Goal: Task Accomplishment & Management: Manage account settings

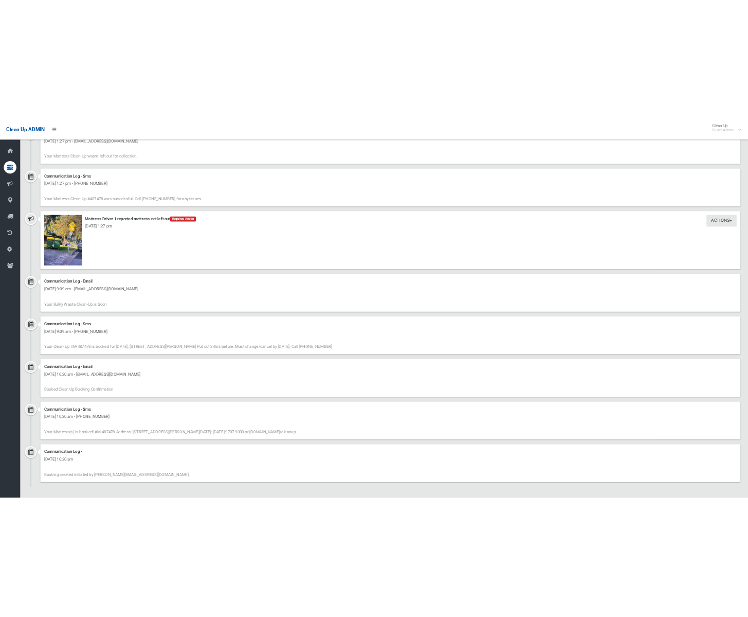
scroll to position [610, 0]
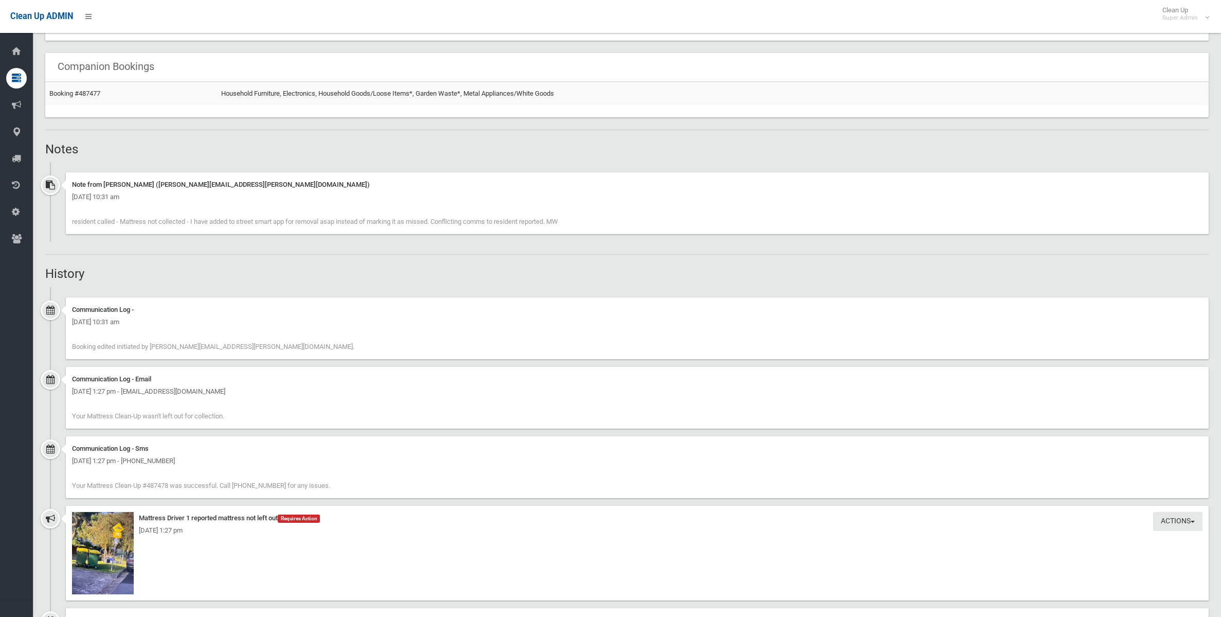
click at [116, 525] on div "Wednesday 8th October 2025 - 1:27 pm" at bounding box center [637, 530] width 1130 height 12
click at [122, 536] on img at bounding box center [103, 553] width 62 height 82
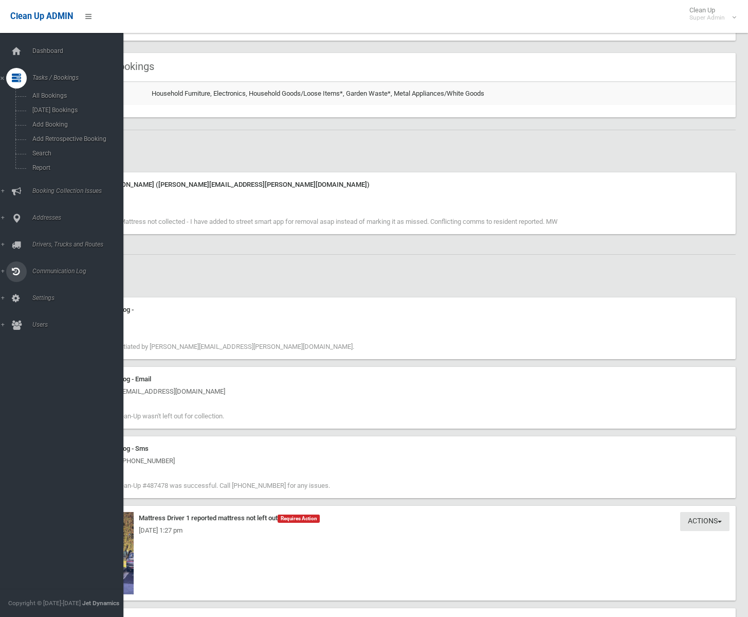
click at [13, 247] on icon at bounding box center [16, 244] width 9 height 21
click at [44, 203] on span "Driver Rostering / Shifts" at bounding box center [71, 204] width 85 height 7
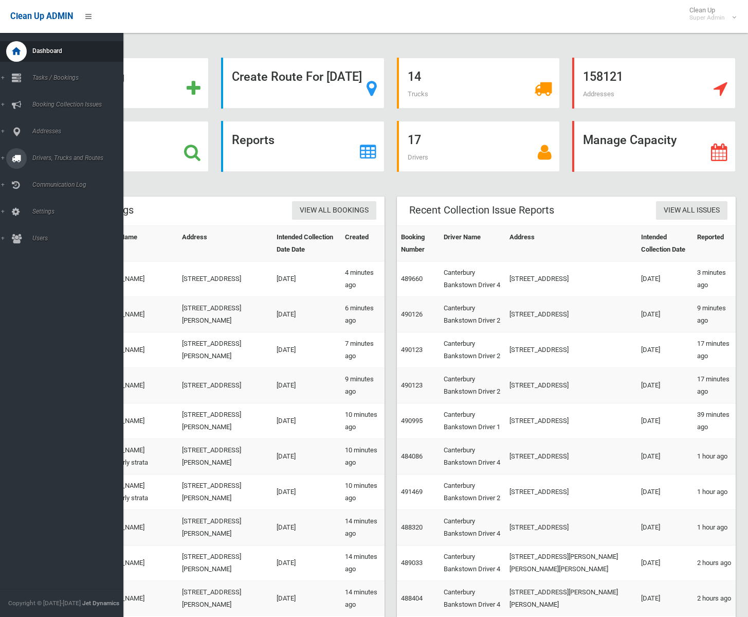
click at [16, 154] on icon at bounding box center [16, 158] width 9 height 21
click at [48, 219] on span "Routes" at bounding box center [71, 218] width 85 height 7
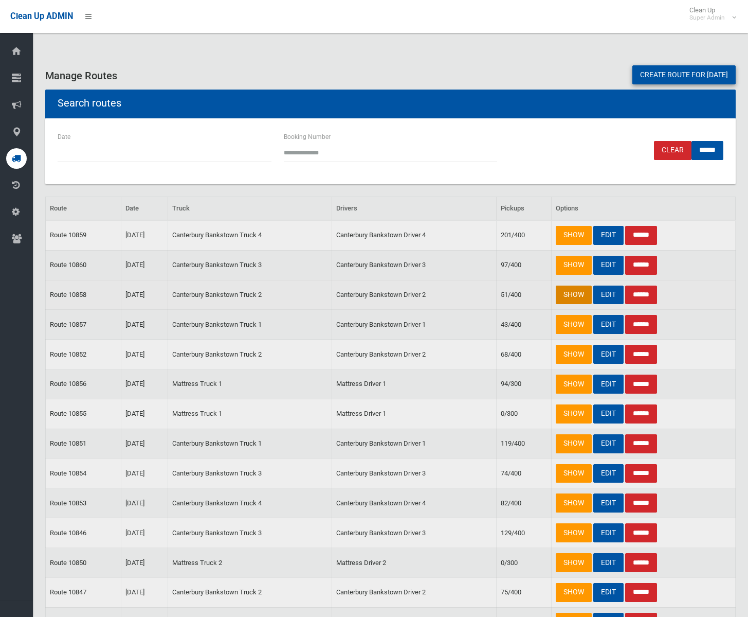
click at [571, 296] on link "SHOW" at bounding box center [574, 294] width 36 height 19
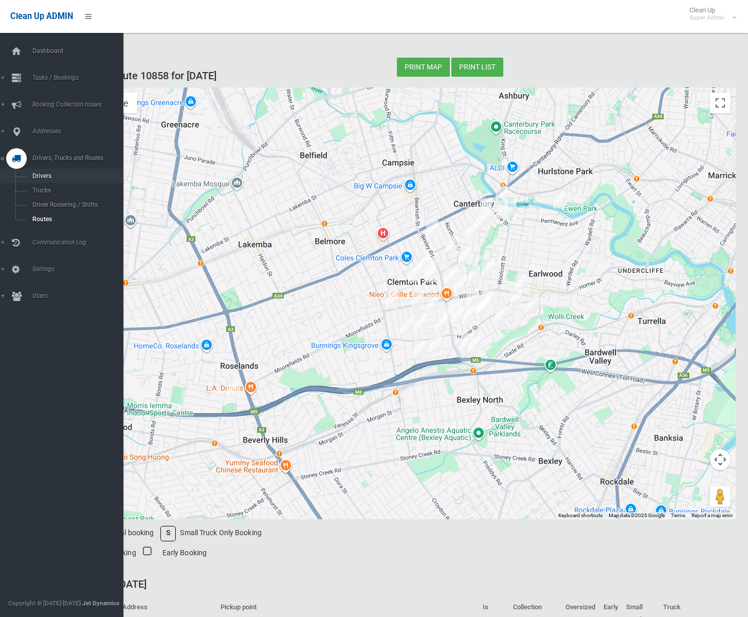
click at [41, 175] on span "Drivers" at bounding box center [71, 175] width 85 height 7
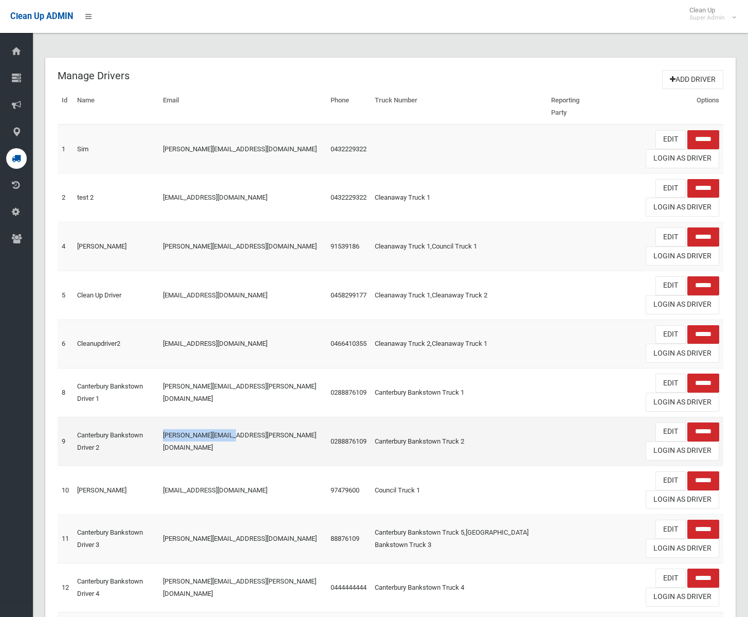
drag, startPoint x: 175, startPoint y: 439, endPoint x: 255, endPoint y: 439, distance: 79.7
click at [255, 439] on td "[PERSON_NAME][EMAIL_ADDRESS][PERSON_NAME][DOMAIN_NAME]" at bounding box center [243, 441] width 168 height 49
click at [685, 453] on link "Login As Driver" at bounding box center [683, 450] width 74 height 19
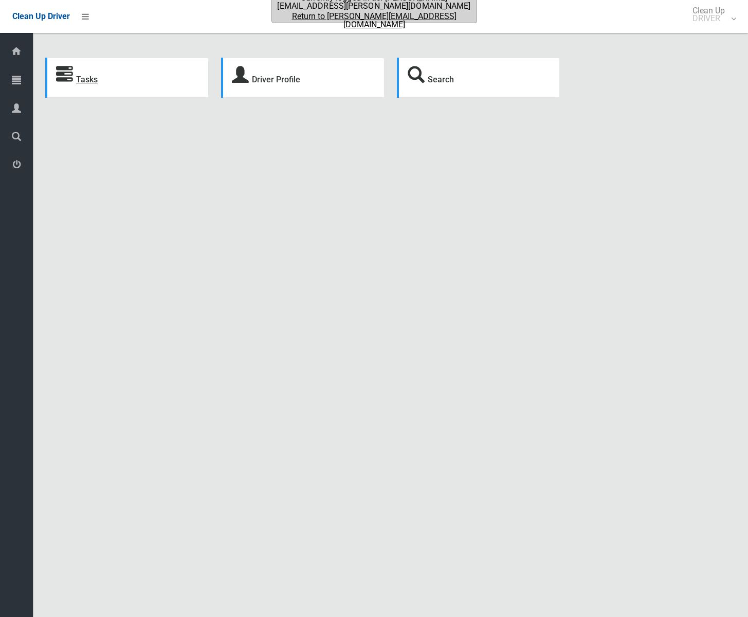
click at [84, 79] on link "Tasks" at bounding box center [87, 80] width 22 height 10
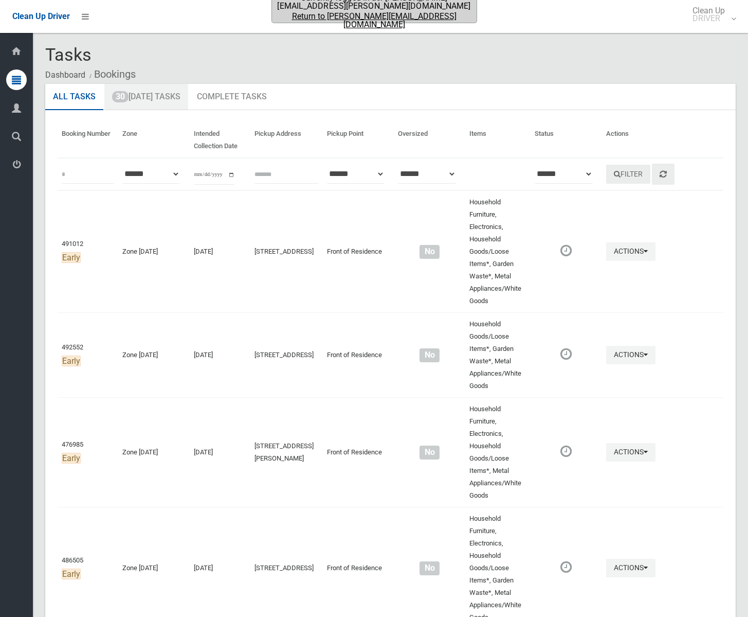
click at [152, 90] on link "30 Today's Tasks" at bounding box center [146, 97] width 84 height 27
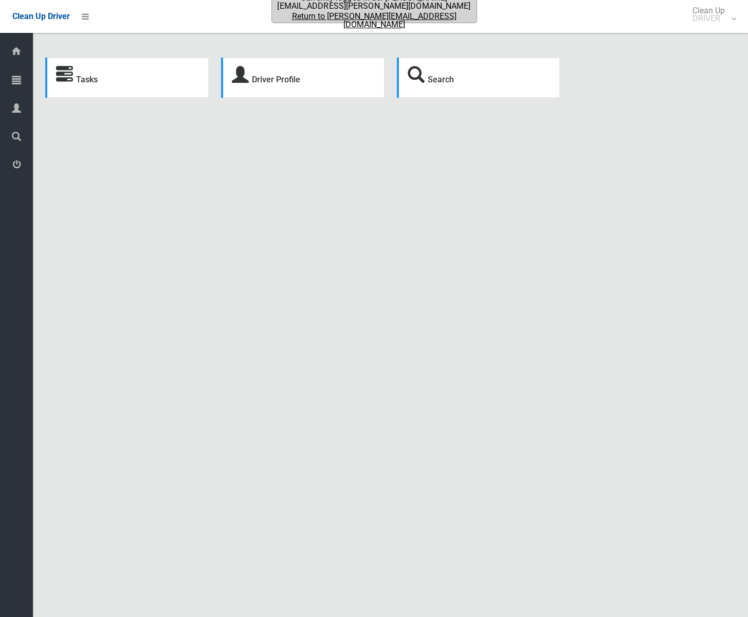
click at [359, 14] on link "Return to dale@jetdynamics.com.au" at bounding box center [374, 20] width 203 height 16
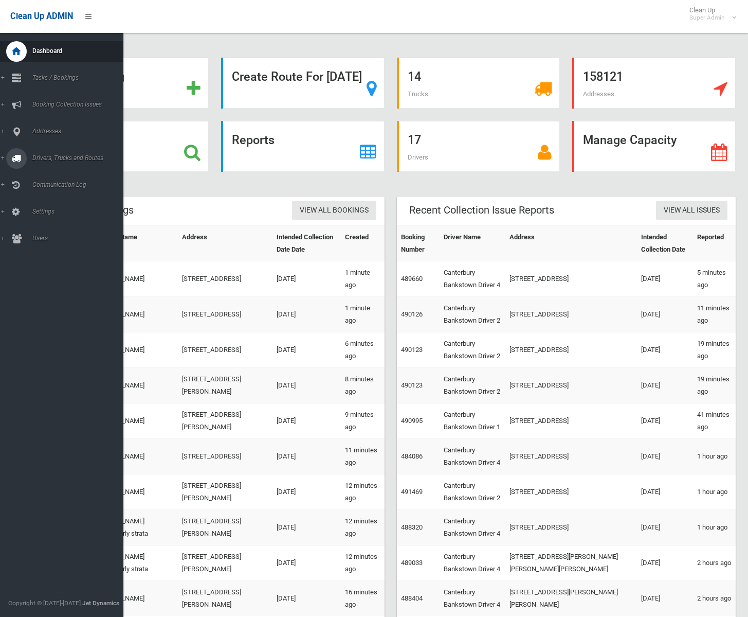
click at [21, 159] on icon at bounding box center [16, 158] width 9 height 21
click at [48, 203] on span "Driver Rostering / Shifts" at bounding box center [71, 204] width 85 height 7
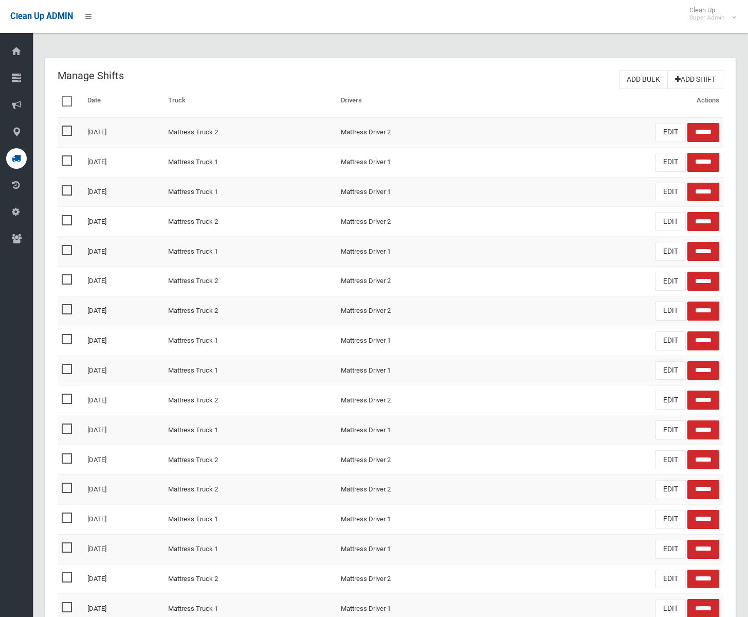
scroll to position [225, 0]
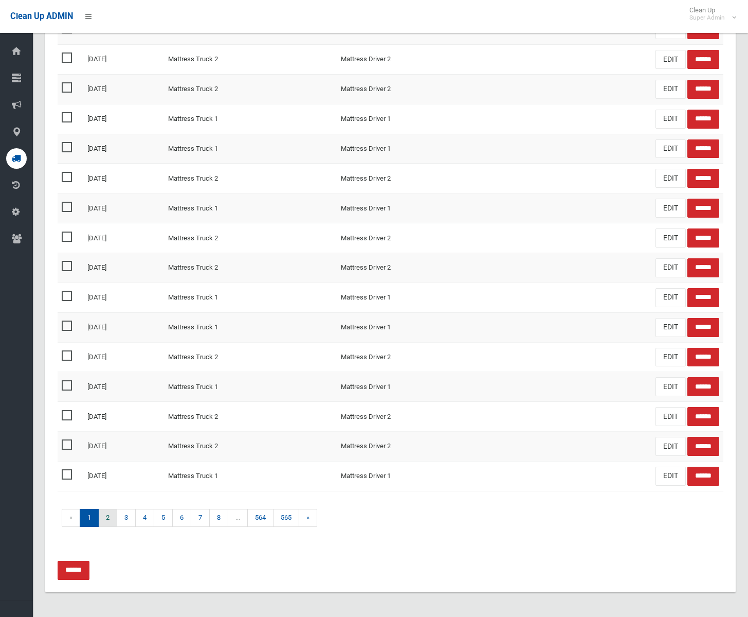
click at [112, 519] on link "2" at bounding box center [107, 518] width 19 height 18
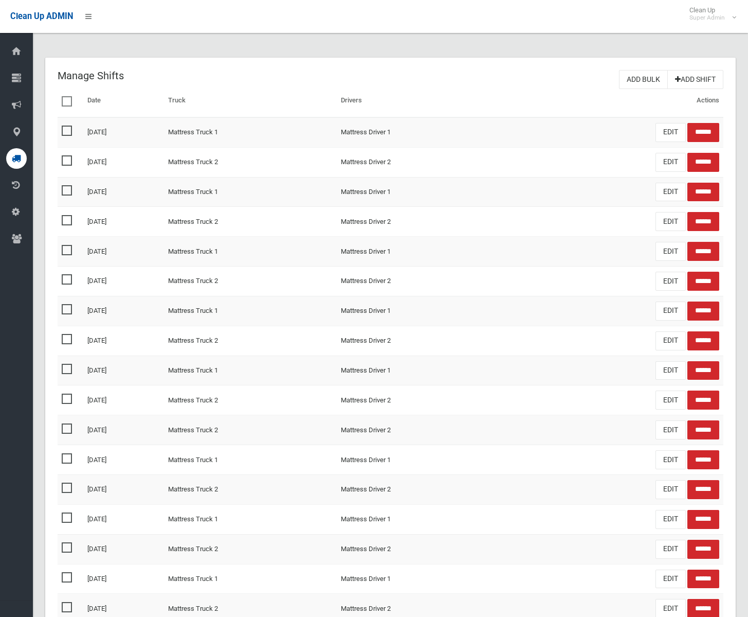
scroll to position [225, 0]
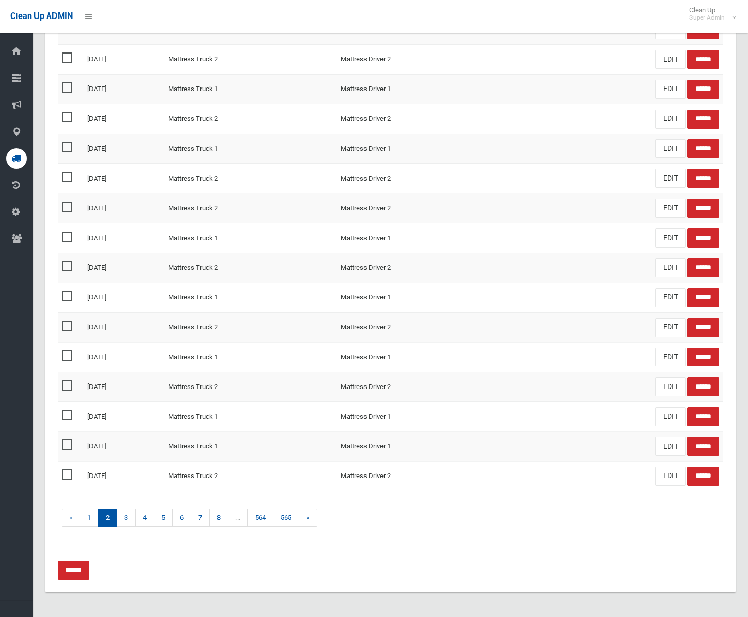
click at [397, 566] on form "******" at bounding box center [391, 569] width 666 height 19
click at [162, 518] on link "5" at bounding box center [163, 518] width 19 height 18
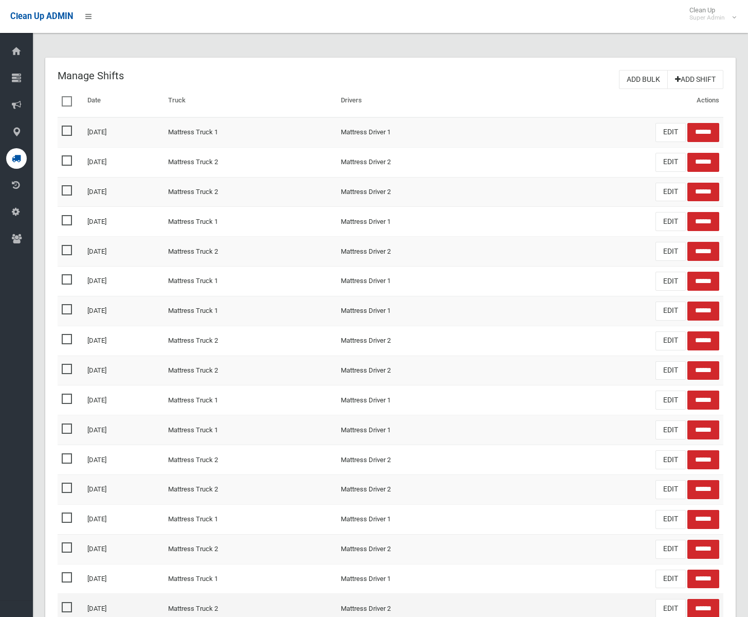
scroll to position [225, 0]
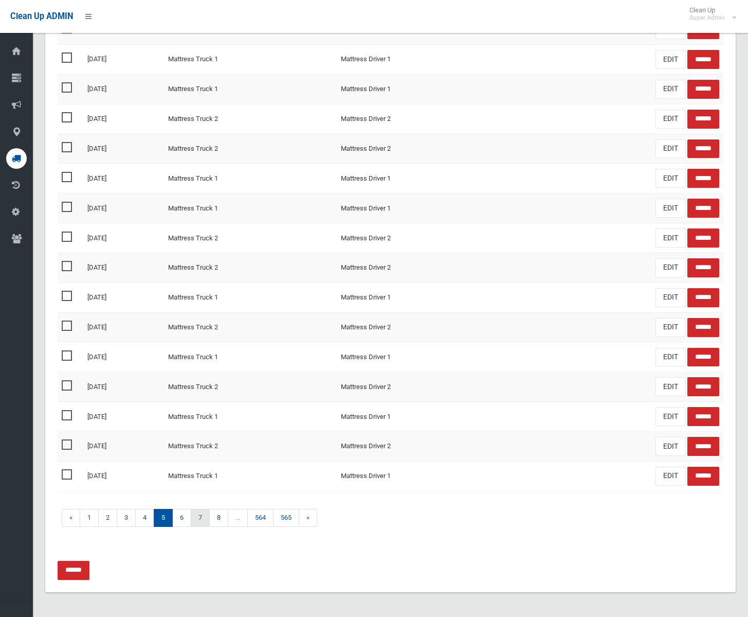
click at [207, 517] on link "7" at bounding box center [200, 518] width 19 height 18
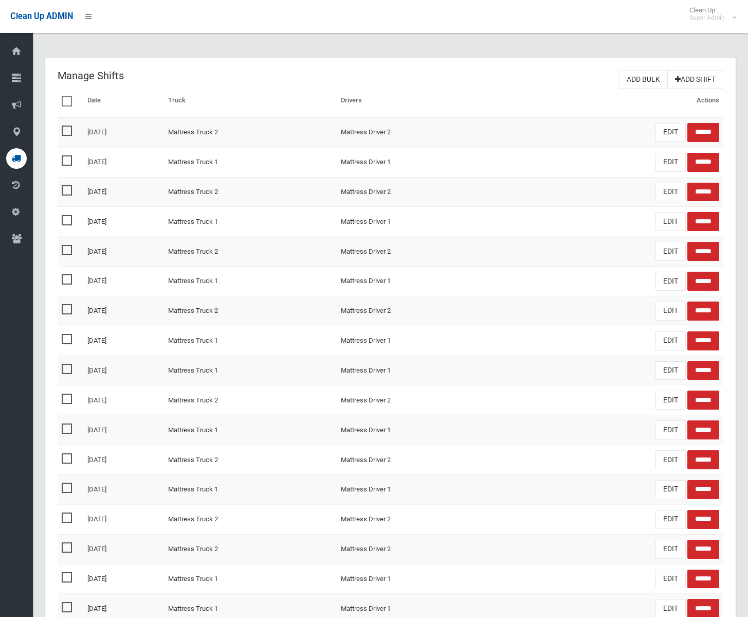
scroll to position [225, 0]
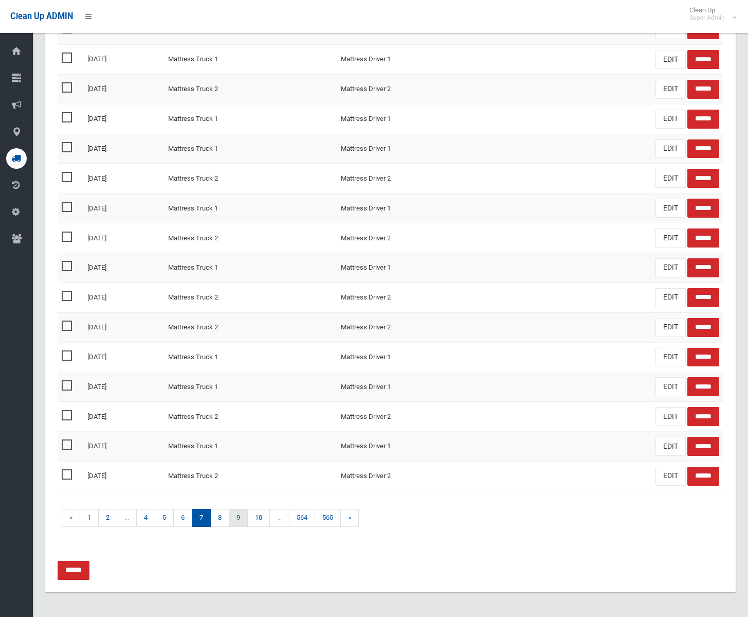
click at [244, 521] on link "9" at bounding box center [238, 518] width 19 height 18
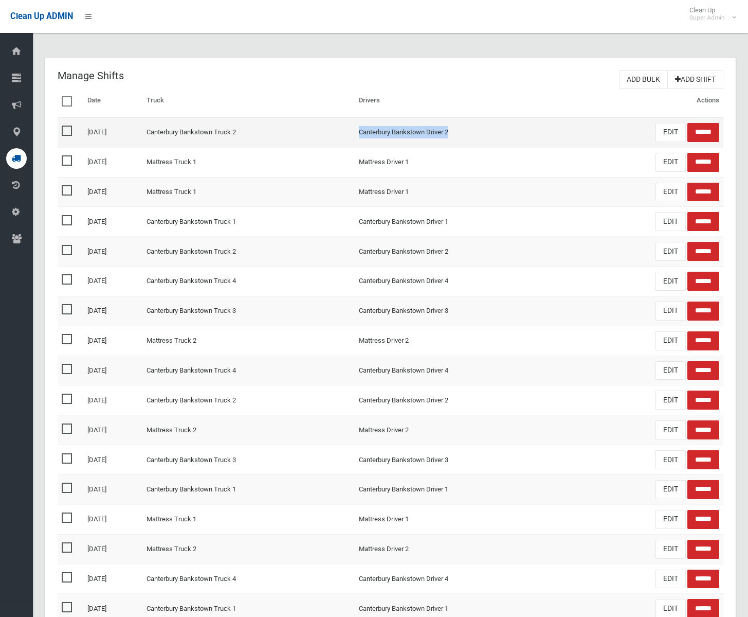
drag, startPoint x: 469, startPoint y: 133, endPoint x: 370, endPoint y: 132, distance: 99.3
click at [370, 132] on td "Canterbury Bankstown Driver 2" at bounding box center [461, 132] width 212 height 30
click at [492, 133] on td "Canterbury Bankstown Driver 2" at bounding box center [461, 132] width 212 height 30
drag, startPoint x: 476, startPoint y: 129, endPoint x: 367, endPoint y: 126, distance: 109.0
click at [367, 126] on td "Canterbury Bankstown Driver 2" at bounding box center [461, 132] width 212 height 30
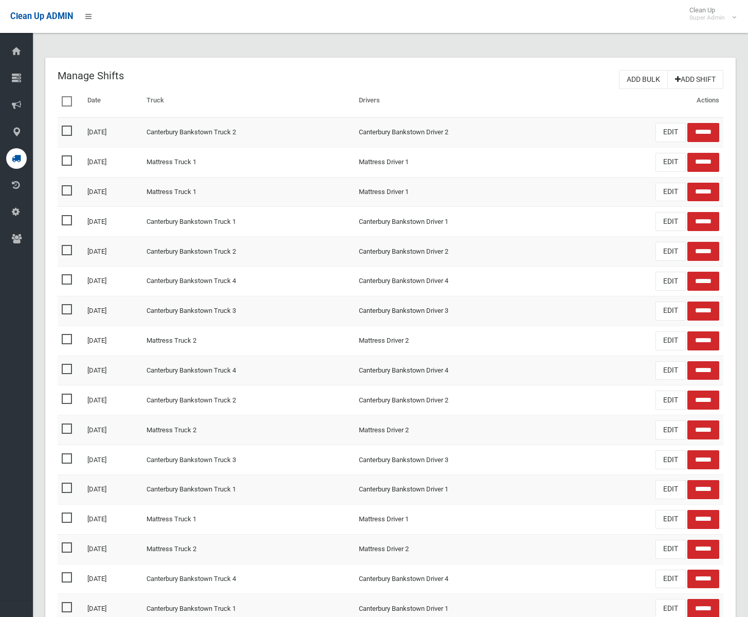
click at [429, 44] on div "Manage Shifts Add Bulk Add Shift Date Truck 1" at bounding box center [390, 425] width 715 height 826
drag, startPoint x: 179, startPoint y: 131, endPoint x: 273, endPoint y: 129, distance: 93.6
click at [273, 129] on td "Canterbury Bankstown Truck 2" at bounding box center [248, 132] width 212 height 30
click at [283, 131] on td "Canterbury Bankstown Truck 2" at bounding box center [248, 132] width 212 height 30
drag, startPoint x: 504, startPoint y: 126, endPoint x: 373, endPoint y: 125, distance: 131.1
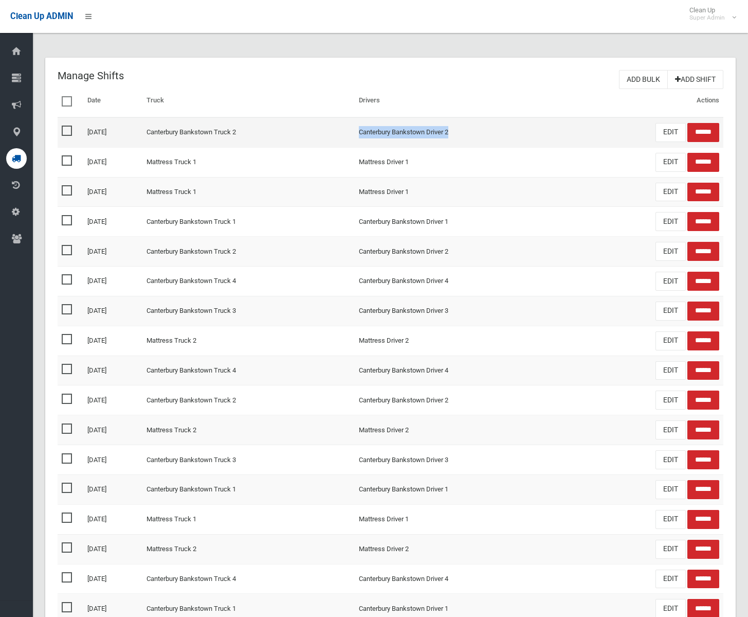
click at [373, 125] on td "Canterbury Bankstown Driver 2" at bounding box center [461, 132] width 212 height 30
click at [398, 30] on div "Clean Up ADMIN Clean Up Super Admin Logout" at bounding box center [374, 16] width 748 height 33
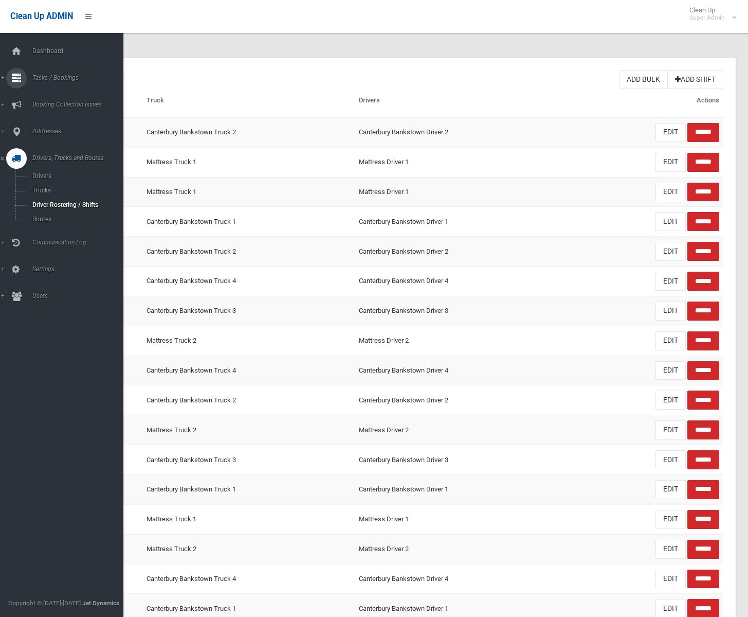
click at [22, 79] on div at bounding box center [16, 78] width 21 height 21
click at [40, 98] on span "All Bookings" at bounding box center [71, 95] width 85 height 7
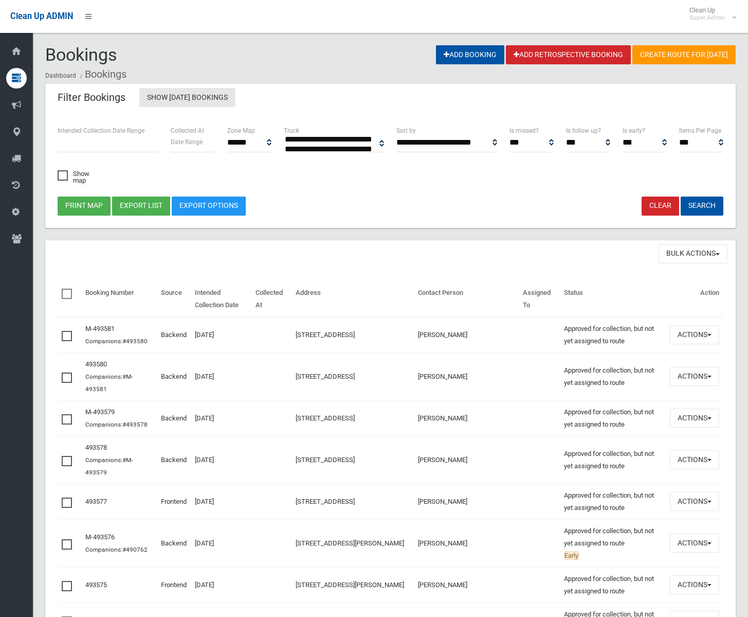
select select
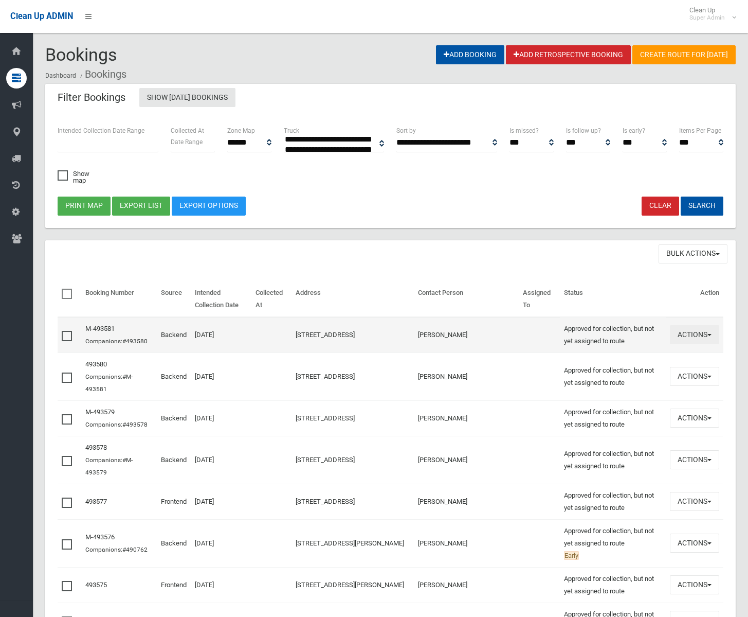
click at [707, 344] on button "Actions" at bounding box center [694, 334] width 49 height 19
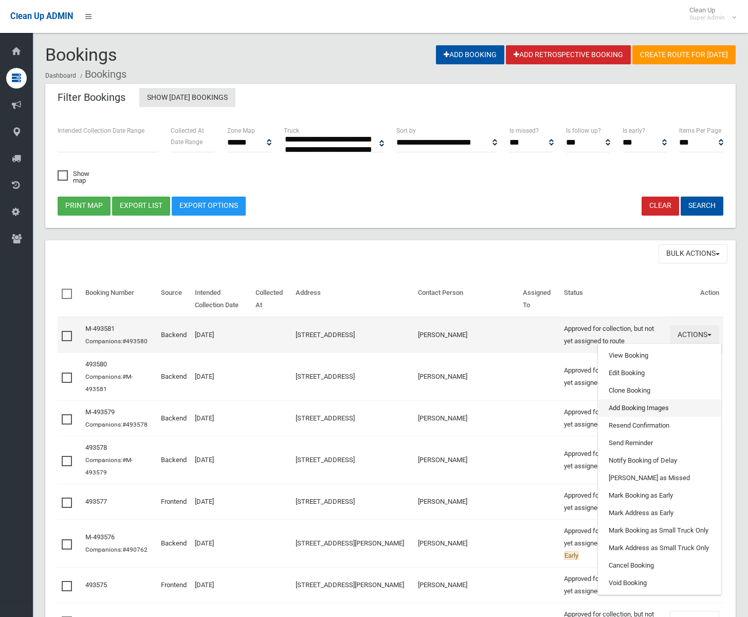
scroll to position [15, 0]
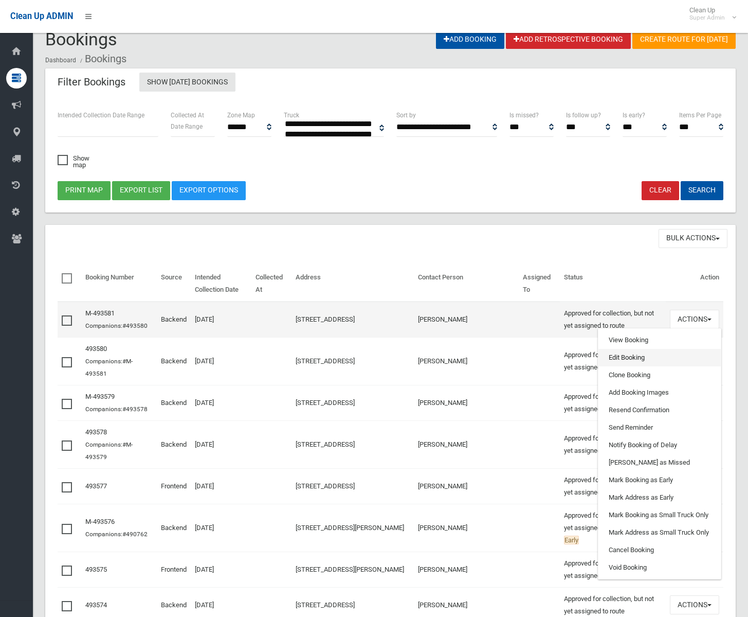
click at [651, 358] on link "Edit Booking" at bounding box center [660, 357] width 122 height 17
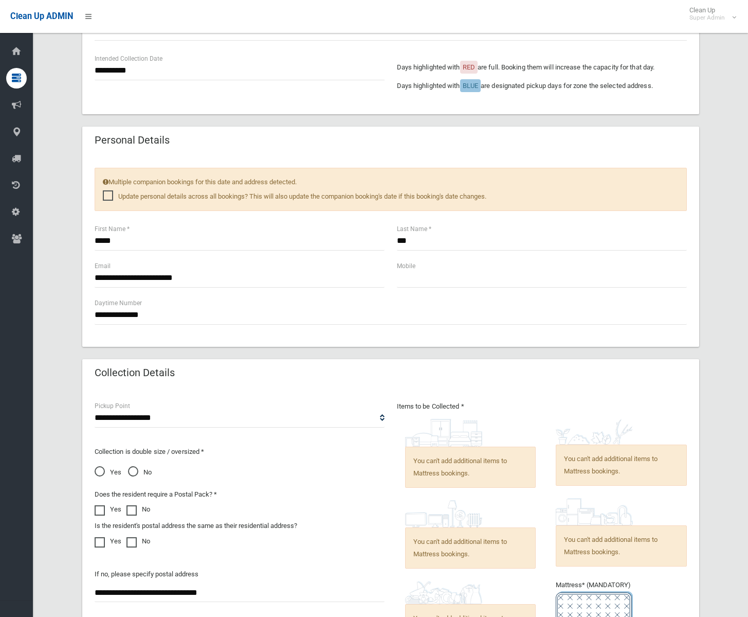
scroll to position [615, 0]
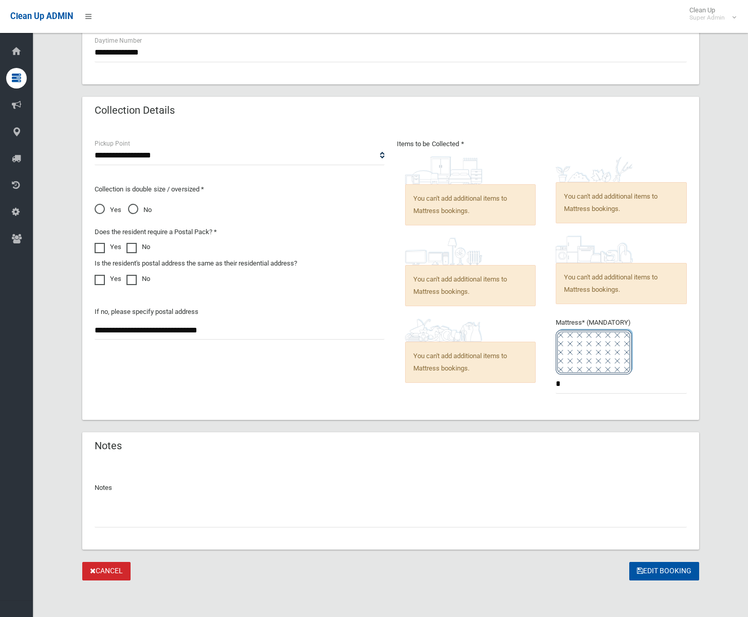
click at [51, 105] on div "**********" at bounding box center [390, 25] width 691 height 1112
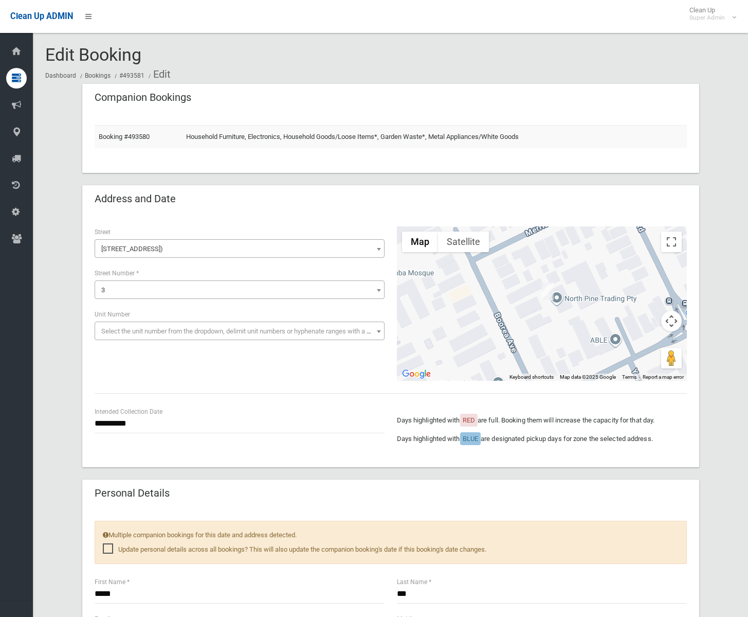
click at [299, 60] on div "Edit Booking Dashboard Bookings #493581 Edit" at bounding box center [390, 64] width 691 height 39
drag, startPoint x: 185, startPoint y: 66, endPoint x: 49, endPoint y: 77, distance: 136.1
click at [49, 77] on ol "Dashboard Bookings #493581 Edit" at bounding box center [390, 74] width 691 height 19
drag, startPoint x: 45, startPoint y: 73, endPoint x: 176, endPoint y: 72, distance: 131.1
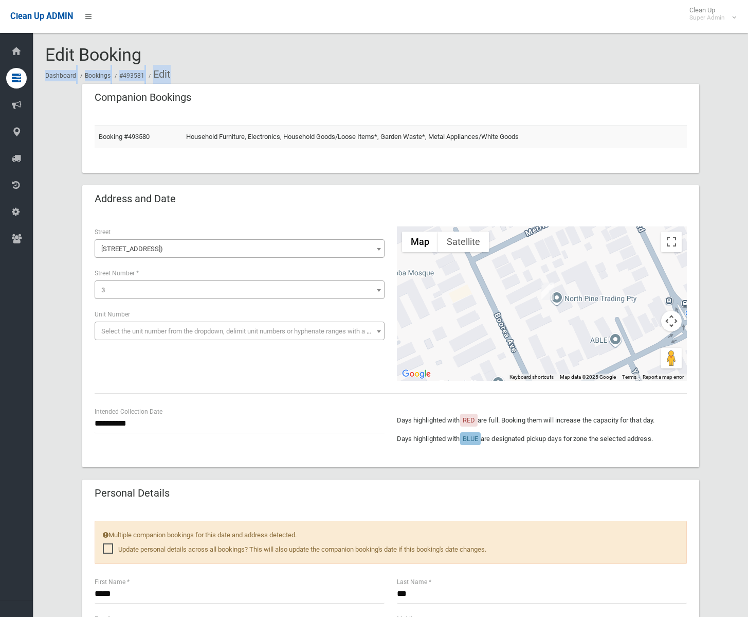
click at [320, 44] on div "**********" at bounding box center [390, 622] width 715 height 1220
click at [684, 63] on div "Edit Booking Dashboard Bookings #493581 Edit" at bounding box center [390, 64] width 691 height 39
click at [681, 53] on div "Edit Booking Dashboard Bookings #493581 Edit" at bounding box center [390, 64] width 691 height 39
click at [473, 68] on ol "Dashboard Bookings #493581 Edit" at bounding box center [390, 74] width 691 height 19
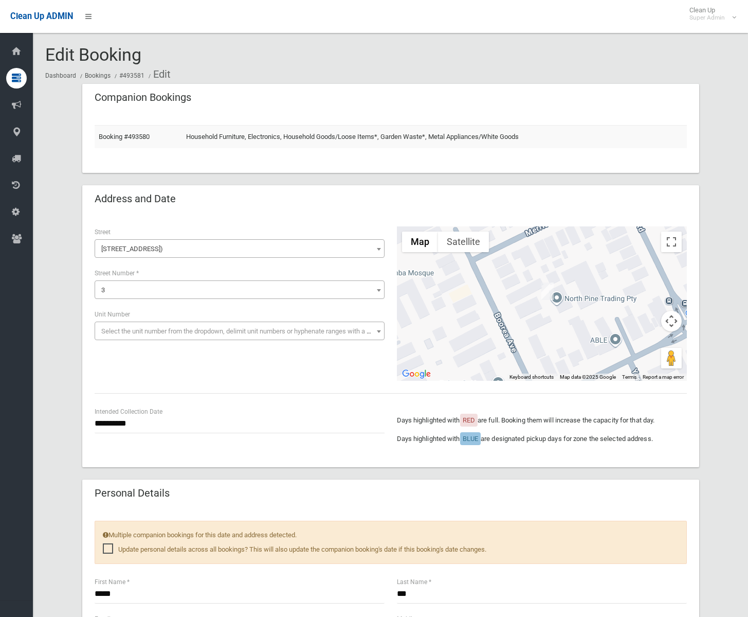
click at [605, 68] on ol "Dashboard Bookings #493581 Edit" at bounding box center [390, 74] width 691 height 19
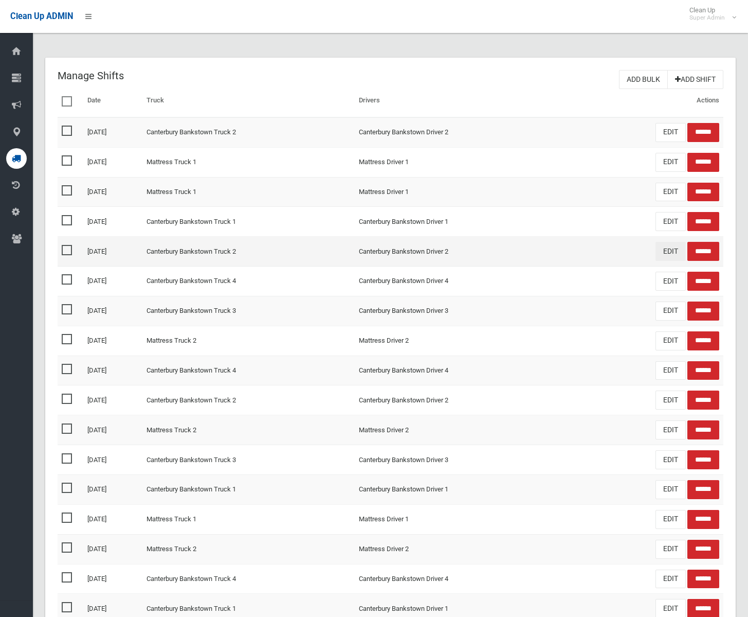
click at [656, 250] on link "EDIT" at bounding box center [671, 251] width 30 height 19
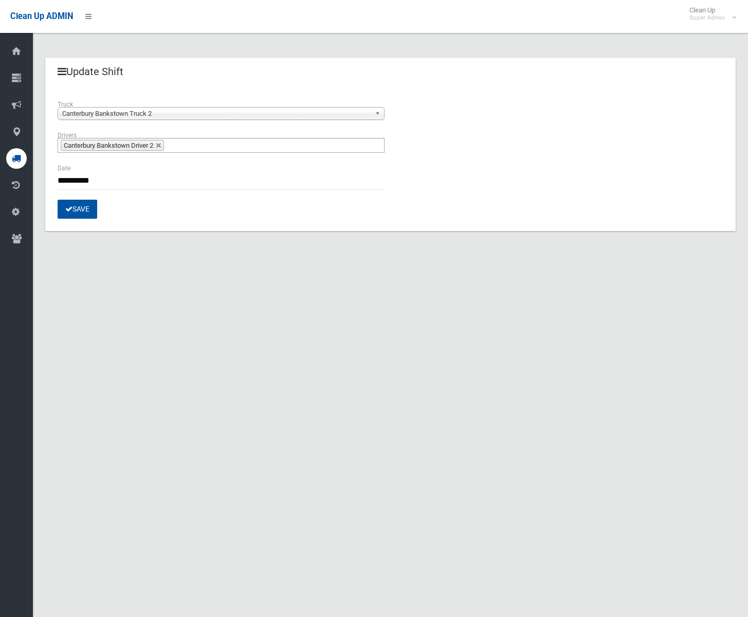
click at [230, 363] on div "**********" at bounding box center [374, 320] width 748 height 617
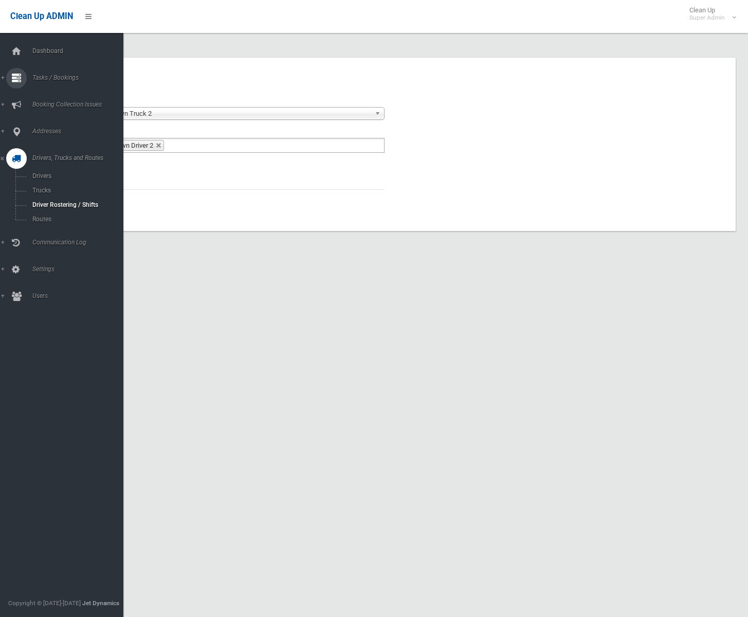
click at [18, 78] on icon at bounding box center [16, 78] width 9 height 21
click at [40, 98] on span "All Bookings" at bounding box center [71, 95] width 85 height 7
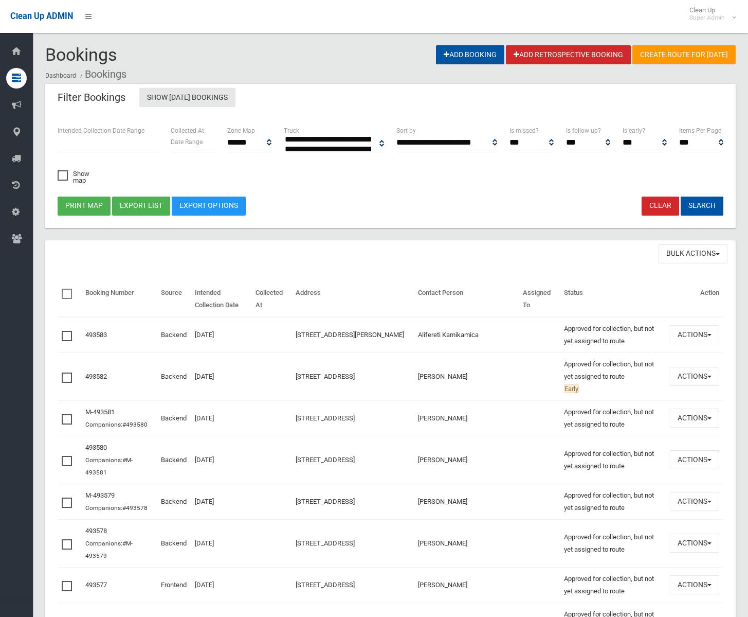
select select
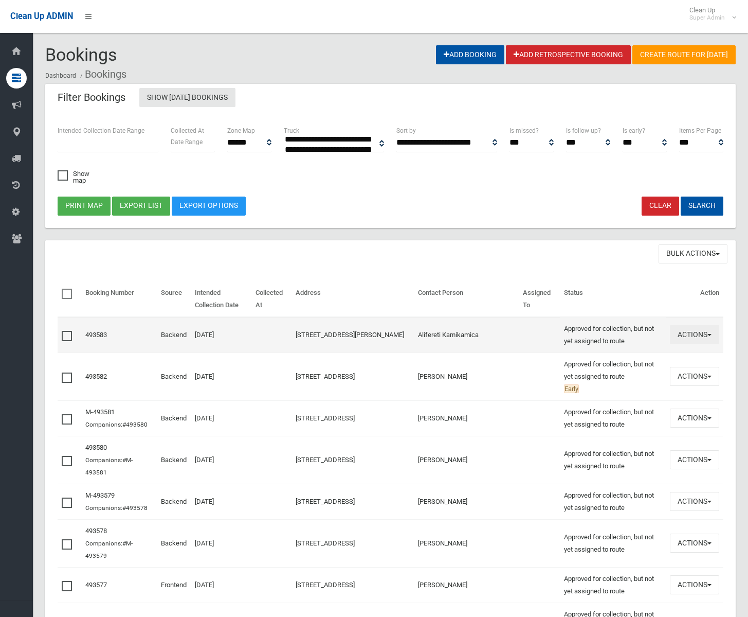
click at [698, 337] on button "Actions" at bounding box center [694, 334] width 49 height 19
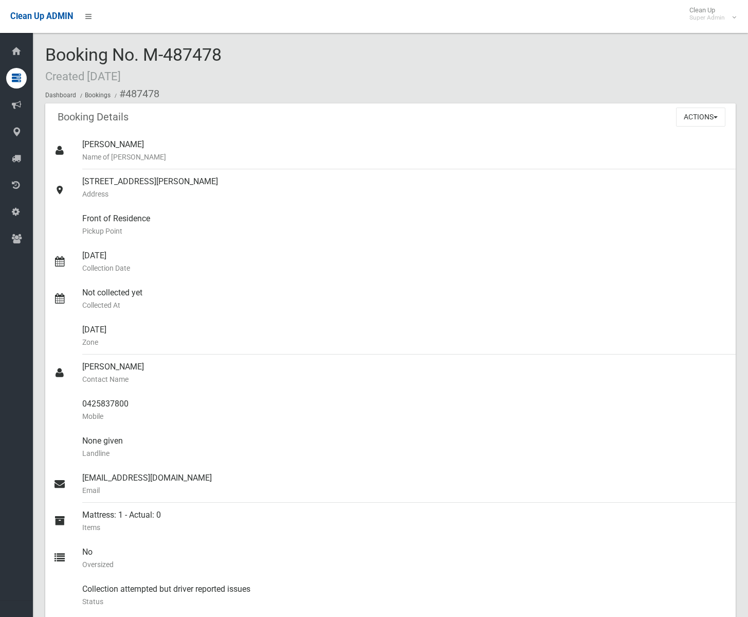
scroll to position [672, 0]
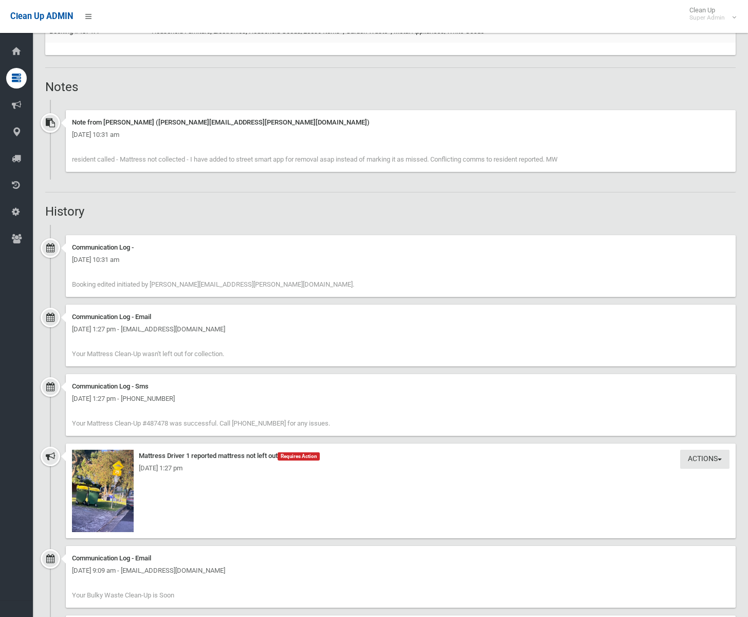
drag, startPoint x: 334, startPoint y: 422, endPoint x: 57, endPoint y: 317, distance: 296.3
click at [57, 317] on ul "Communication Log - [DATE] 10:31 am Booking edited initiated by [PERSON_NAME][E…" at bounding box center [390, 559] width 691 height 668
click at [389, 293] on div "Communication Log - [DATE] 10:31 am Booking edited initiated by [PERSON_NAME][E…" at bounding box center [401, 266] width 670 height 62
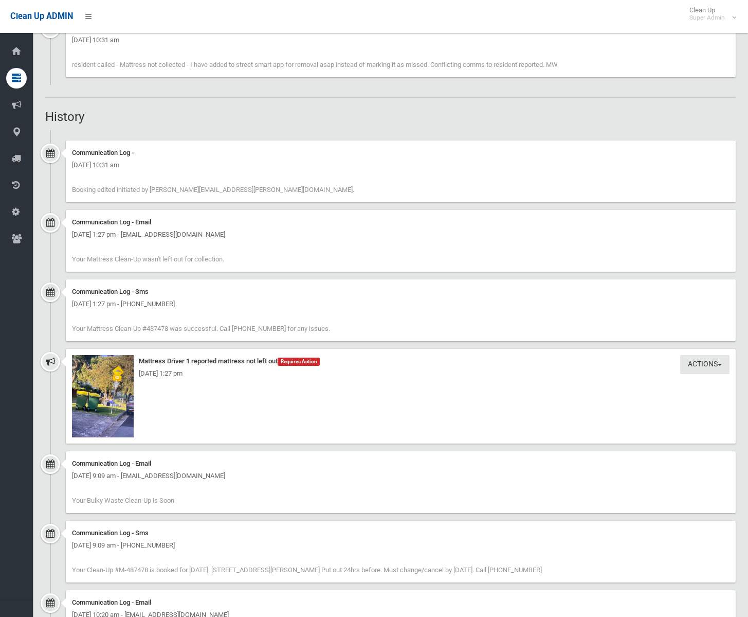
scroll to position [744, 0]
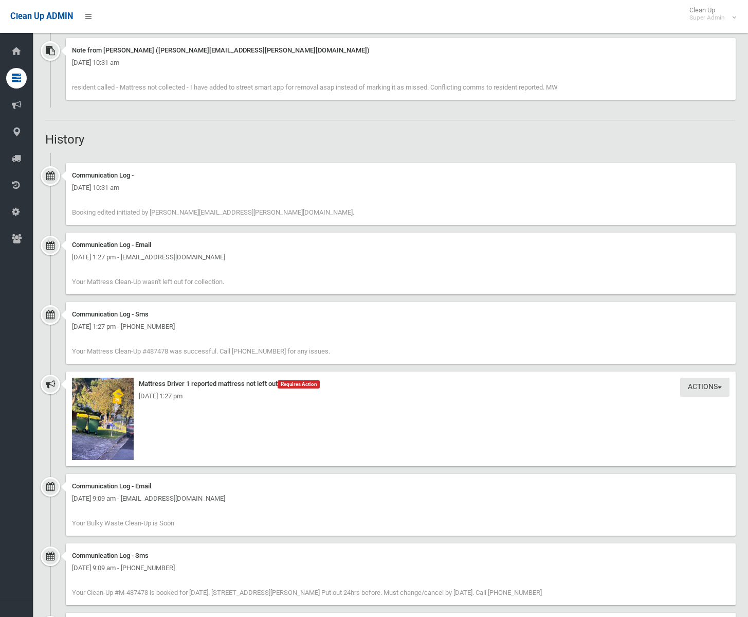
click at [69, 86] on div "Note from [PERSON_NAME] ([PERSON_NAME][EMAIL_ADDRESS][PERSON_NAME][DOMAIN_NAME]…" at bounding box center [401, 69] width 670 height 62
drag, startPoint x: 80, startPoint y: 87, endPoint x: 88, endPoint y: 86, distance: 8.8
click at [85, 86] on span "resident called - Mattress not collected - I have added to street smart app for…" at bounding box center [315, 87] width 486 height 8
click at [101, 86] on span "resident called - Mattress not collected - I have added to street smart app for…" at bounding box center [315, 87] width 486 height 8
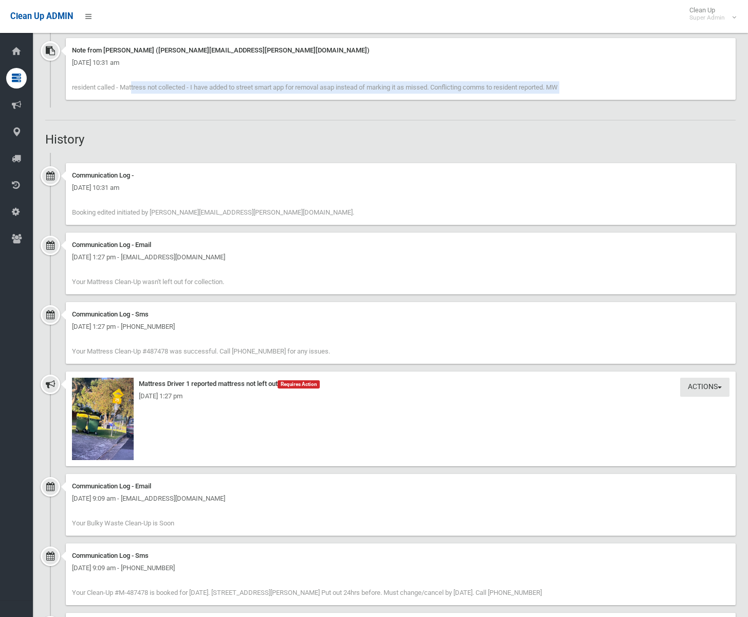
click at [101, 86] on span "resident called - Mattress not collected - I have added to street smart app for…" at bounding box center [315, 87] width 486 height 8
click at [149, 86] on span "resident called - Mattress not collected - I have added to street smart app for…" at bounding box center [315, 87] width 486 height 8
drag, startPoint x: 438, startPoint y: 86, endPoint x: 510, endPoint y: 85, distance: 72.0
click at [477, 86] on span "resident called - Mattress not collected - I have added to street smart app for…" at bounding box center [315, 87] width 486 height 8
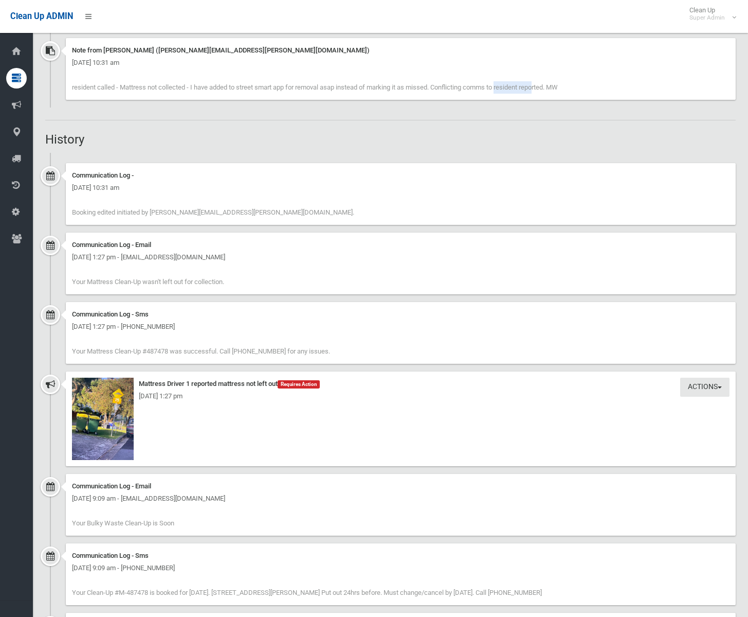
drag, startPoint x: 572, startPoint y: 83, endPoint x: 438, endPoint y: 87, distance: 134.3
click at [438, 87] on div "Note from Michelle Witt (Michelle.witt@cbcity.nsw.gov.au) Thursday 9th October …" at bounding box center [401, 69] width 670 height 62
click at [558, 85] on span "resident called - Mattress not collected - I have added to street smart app for…" at bounding box center [315, 87] width 486 height 8
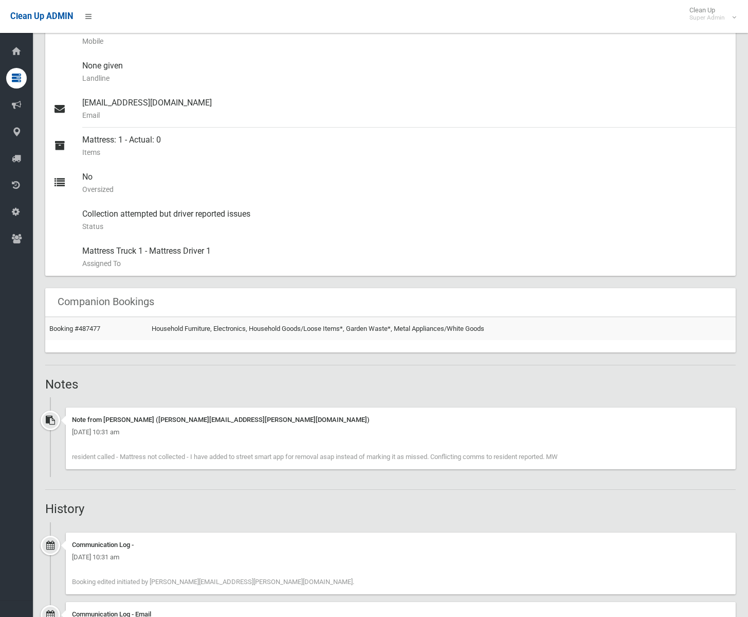
scroll to position [482, 0]
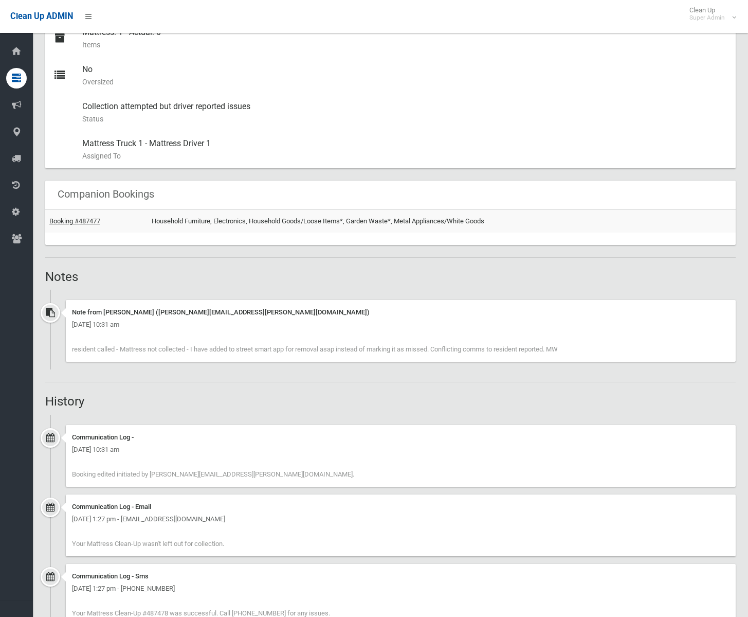
click at [96, 222] on link "Booking #487477" at bounding box center [74, 221] width 51 height 8
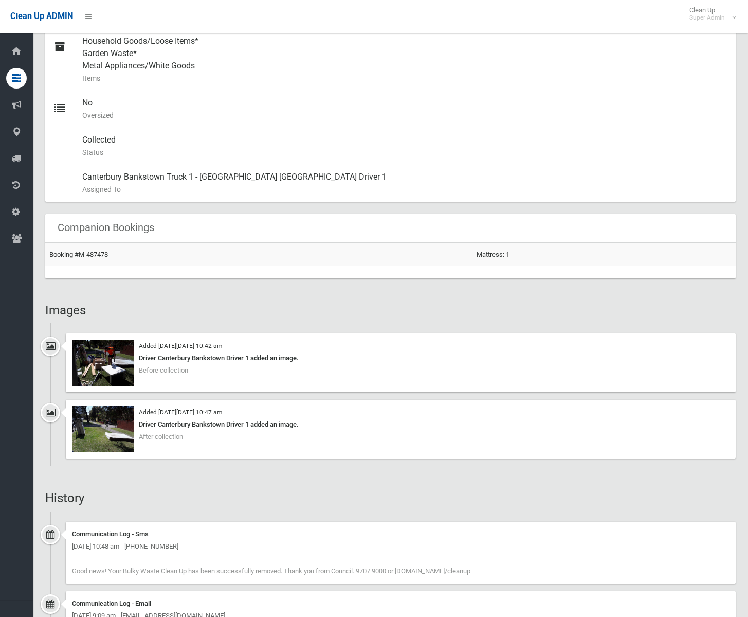
scroll to position [727, 0]
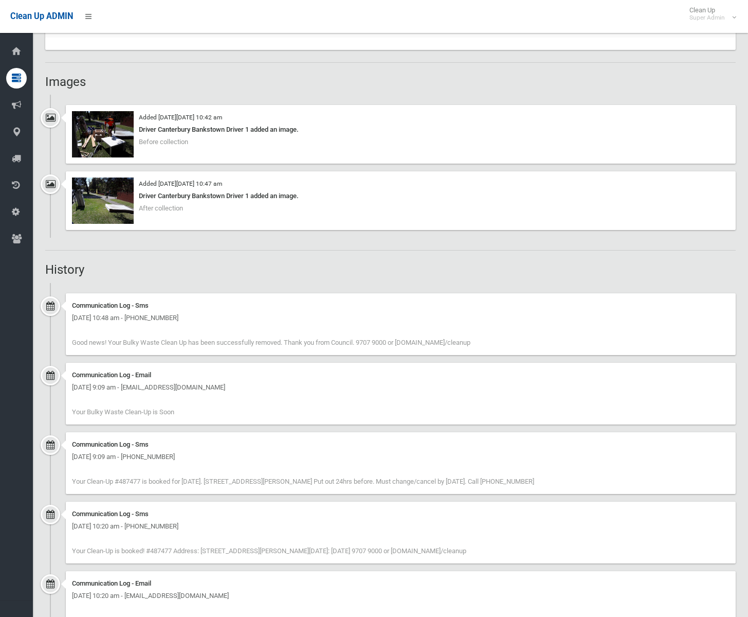
click at [590, 301] on div "Communication Log - Sms" at bounding box center [401, 305] width 658 height 12
